Goal: Transaction & Acquisition: Purchase product/service

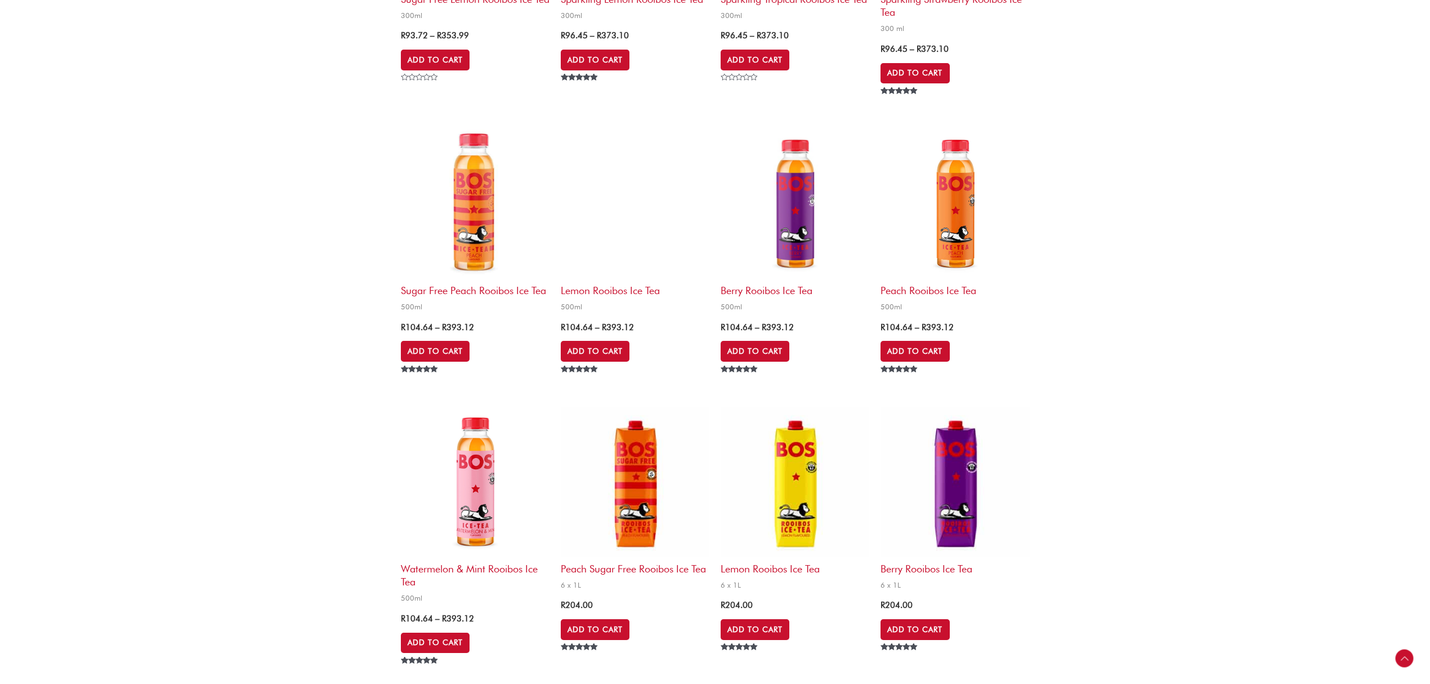
scroll to position [2250, 0]
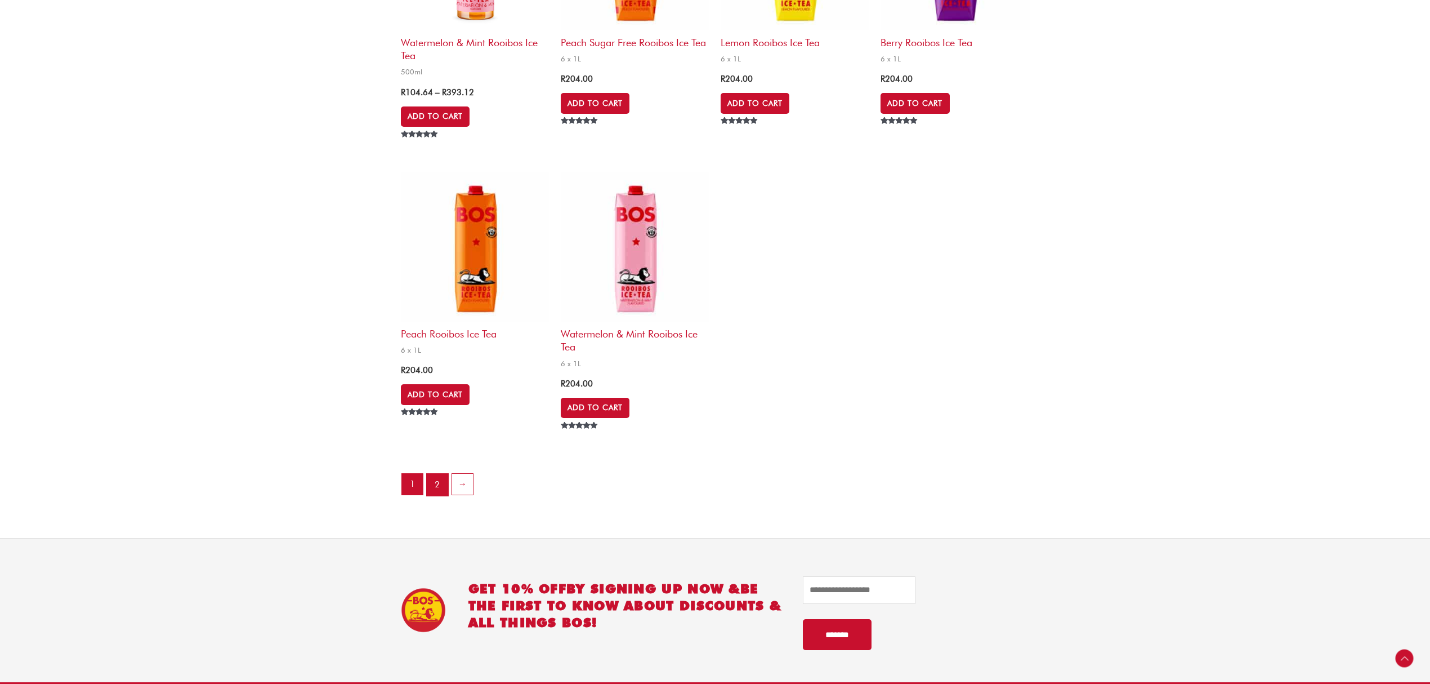
click at [442, 485] on link "2" at bounding box center [437, 485] width 21 height 23
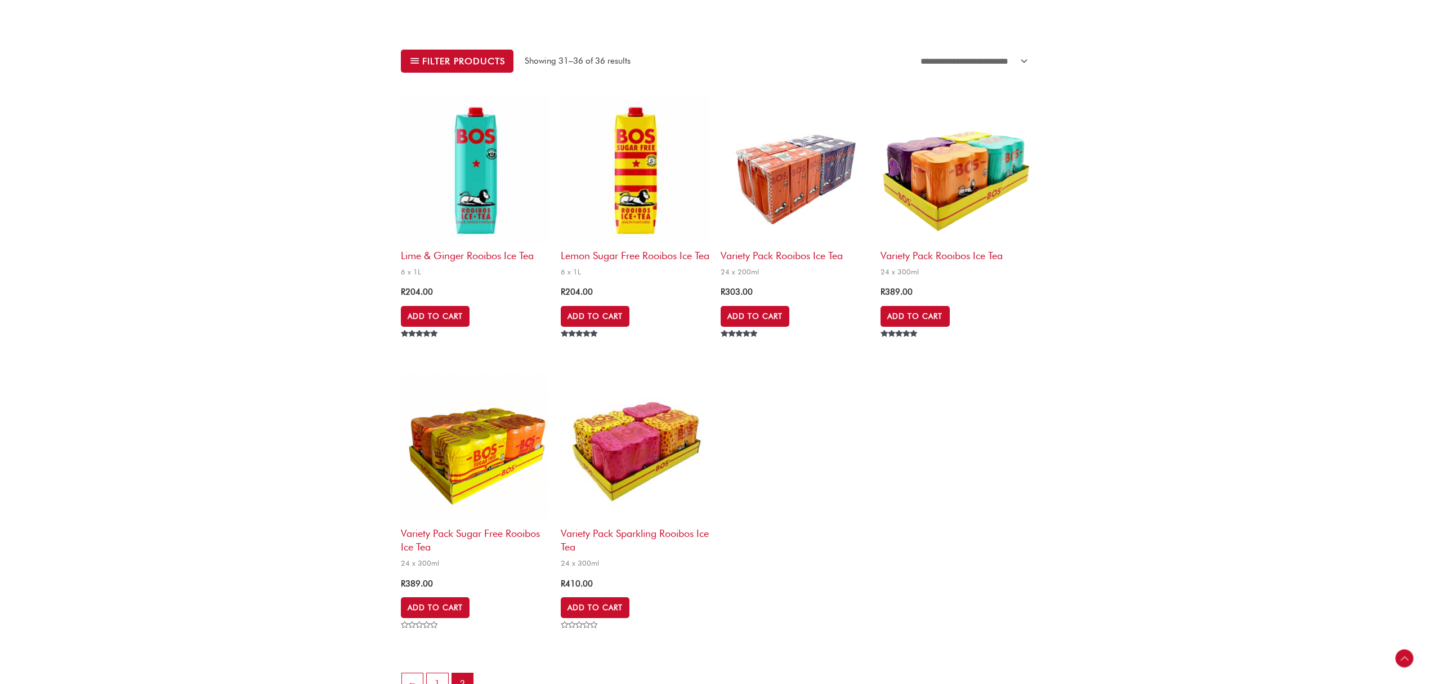
scroll to position [676, 0]
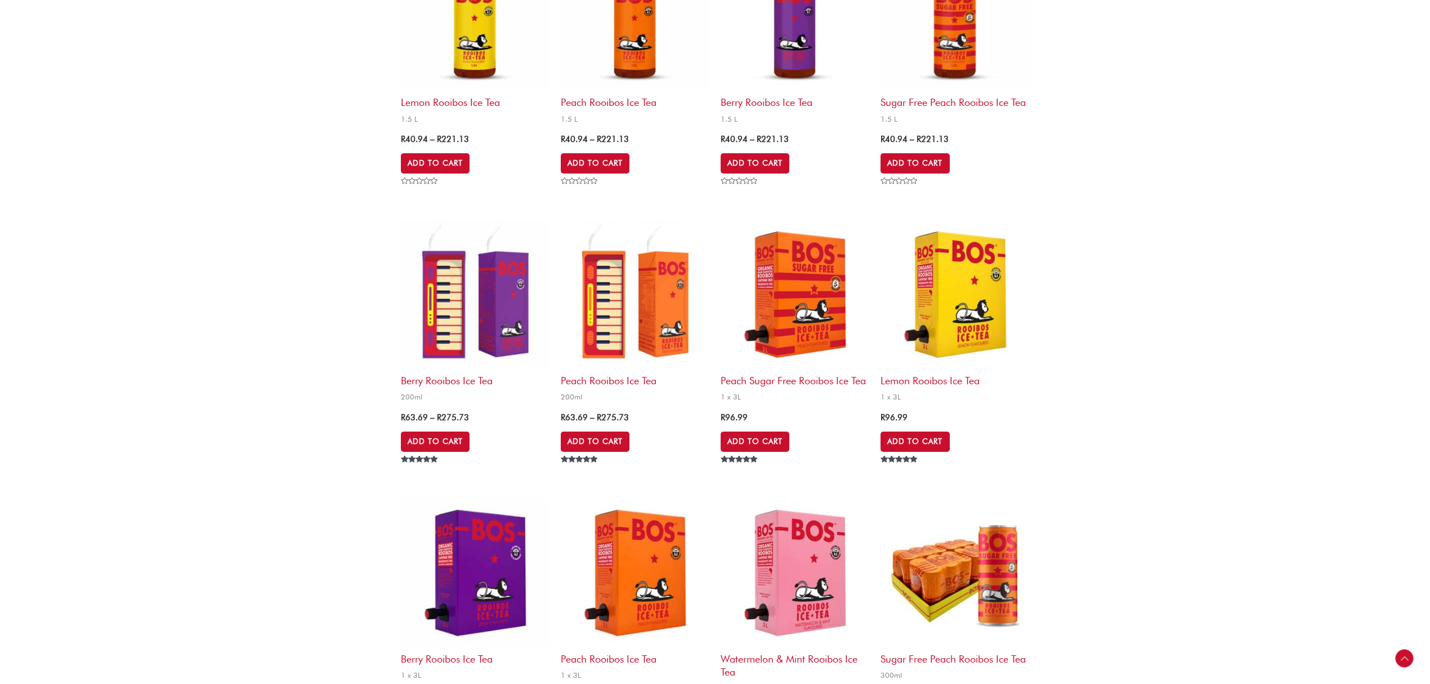
scroll to position [448, 0]
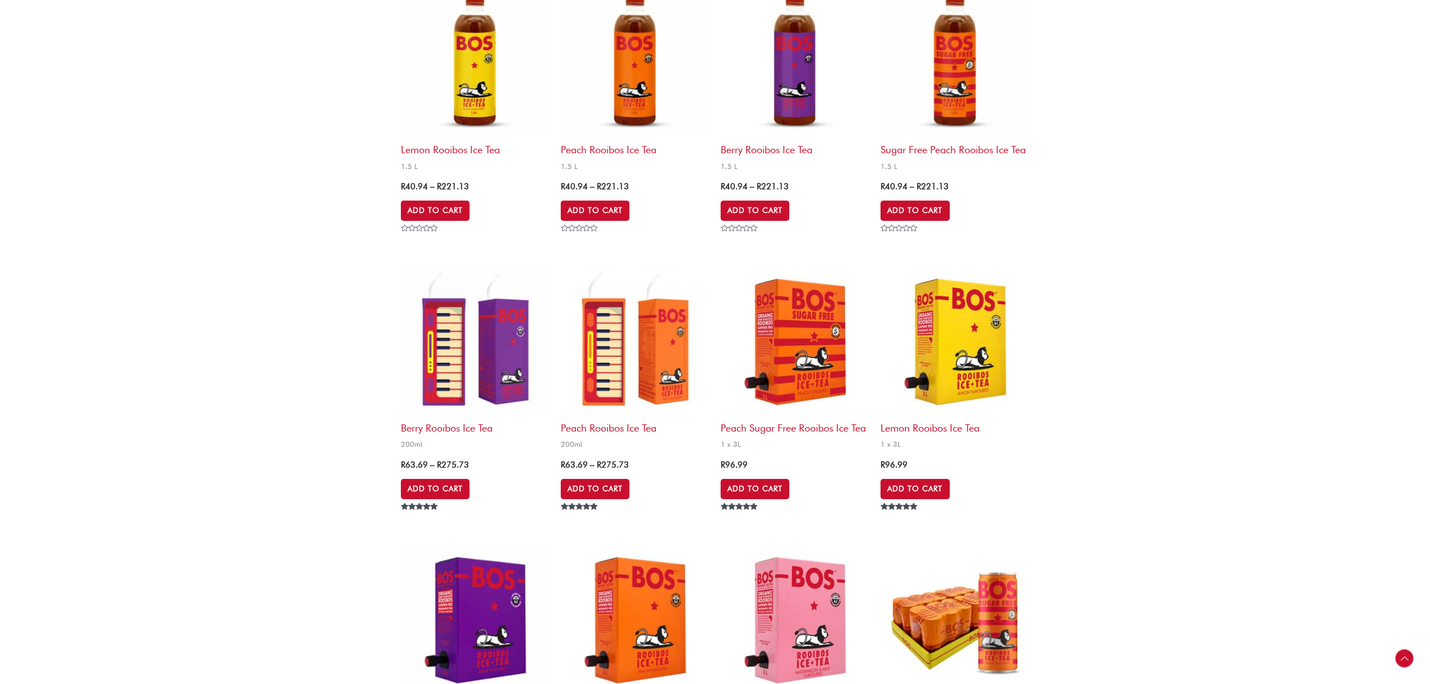
click at [490, 347] on img at bounding box center [475, 341] width 149 height 149
